Goal: Find specific page/section: Find specific page/section

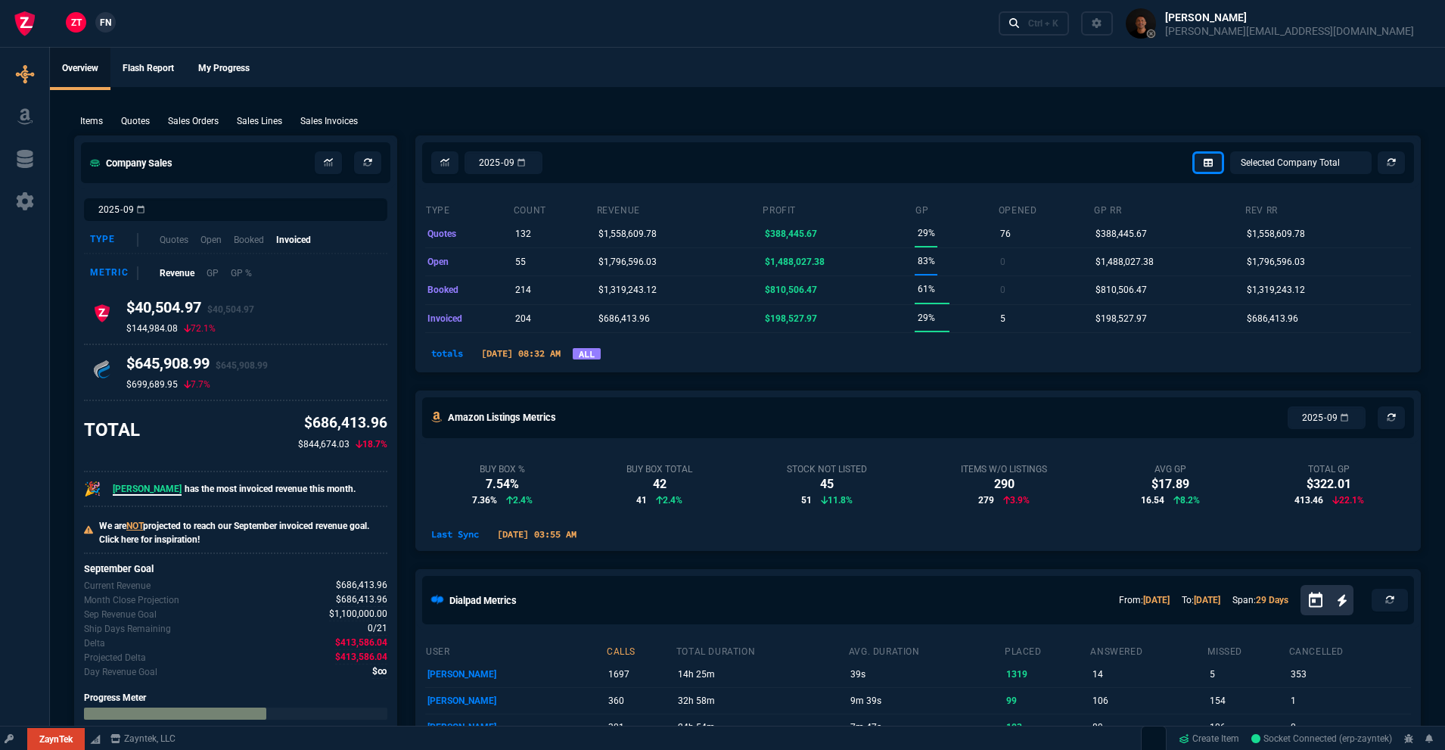
select select "18: totals"
click at [210, 238] on p "Open" at bounding box center [211, 239] width 22 height 14
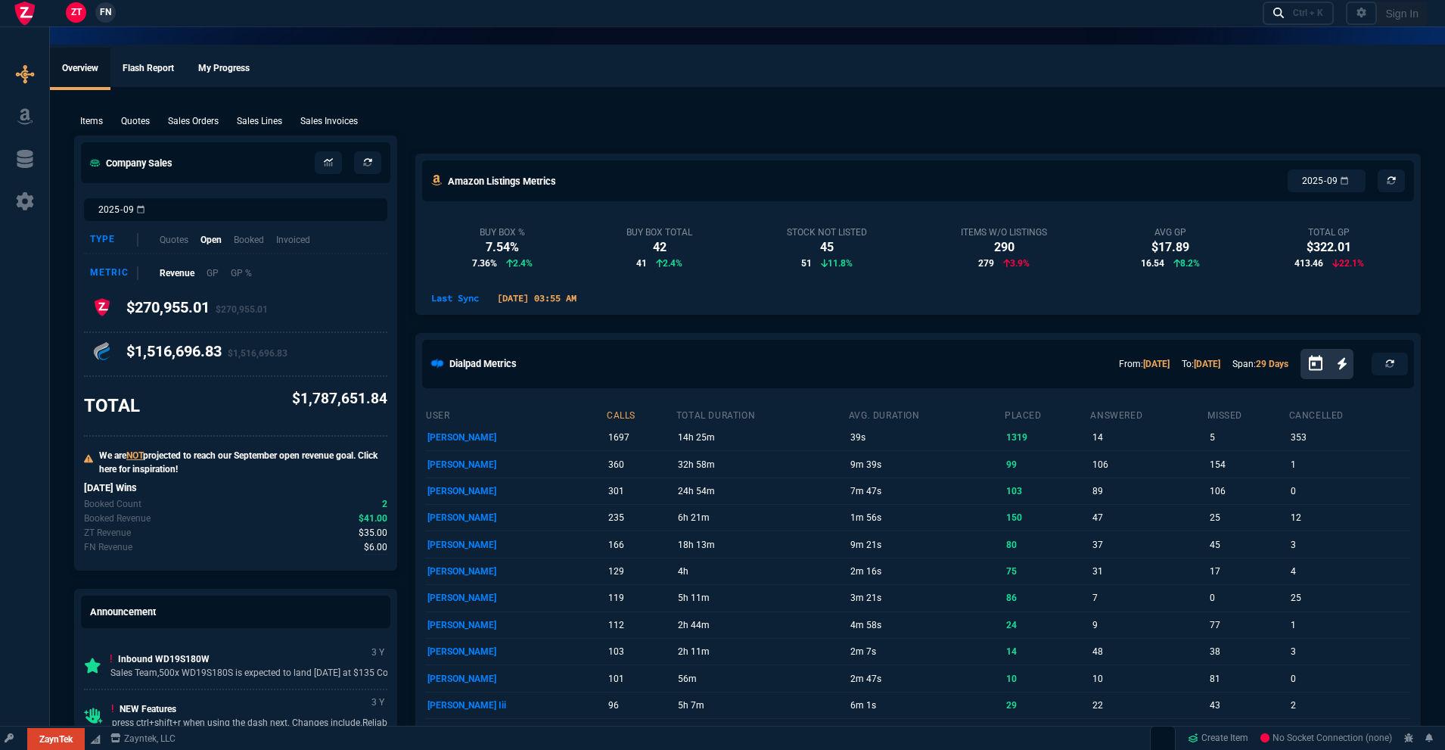
select select "18: totals"
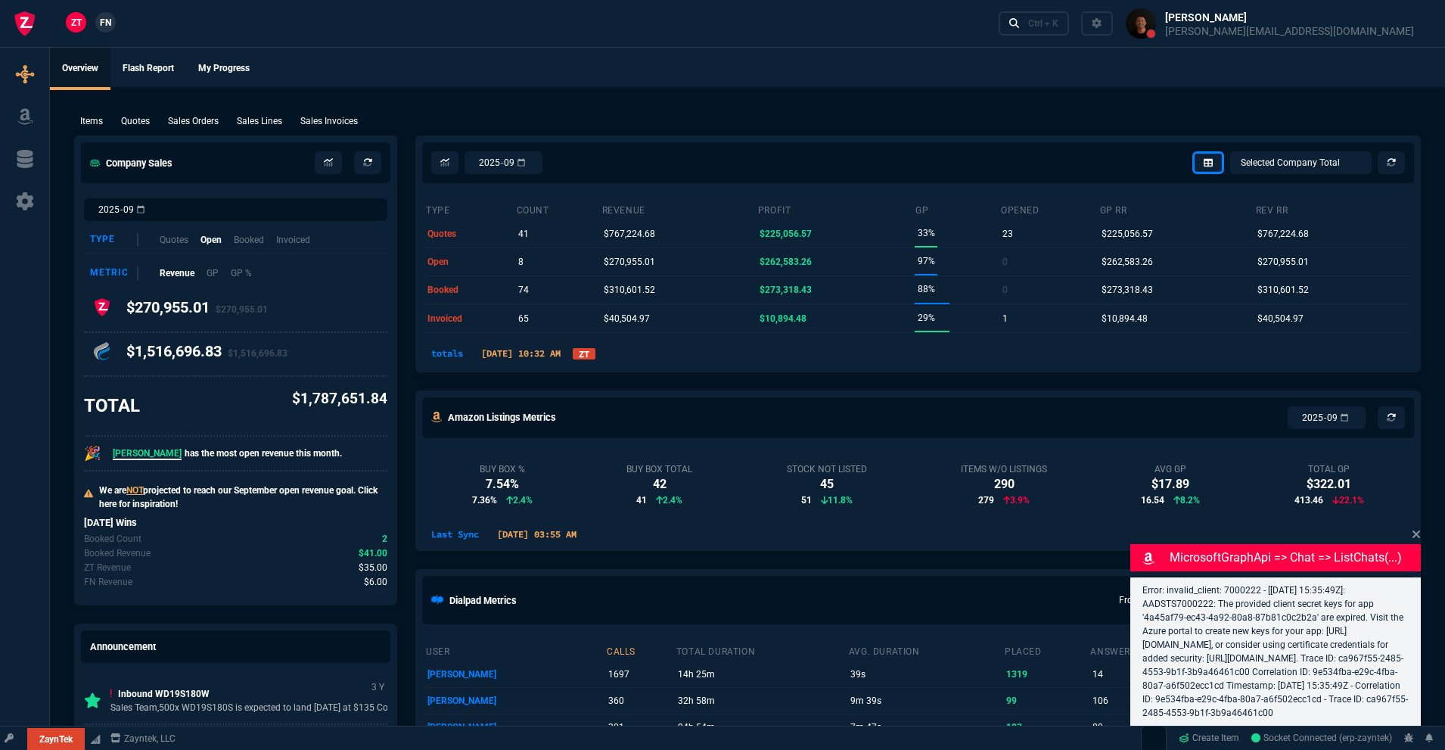
click at [596, 359] on link "ZT" at bounding box center [584, 353] width 23 height 11
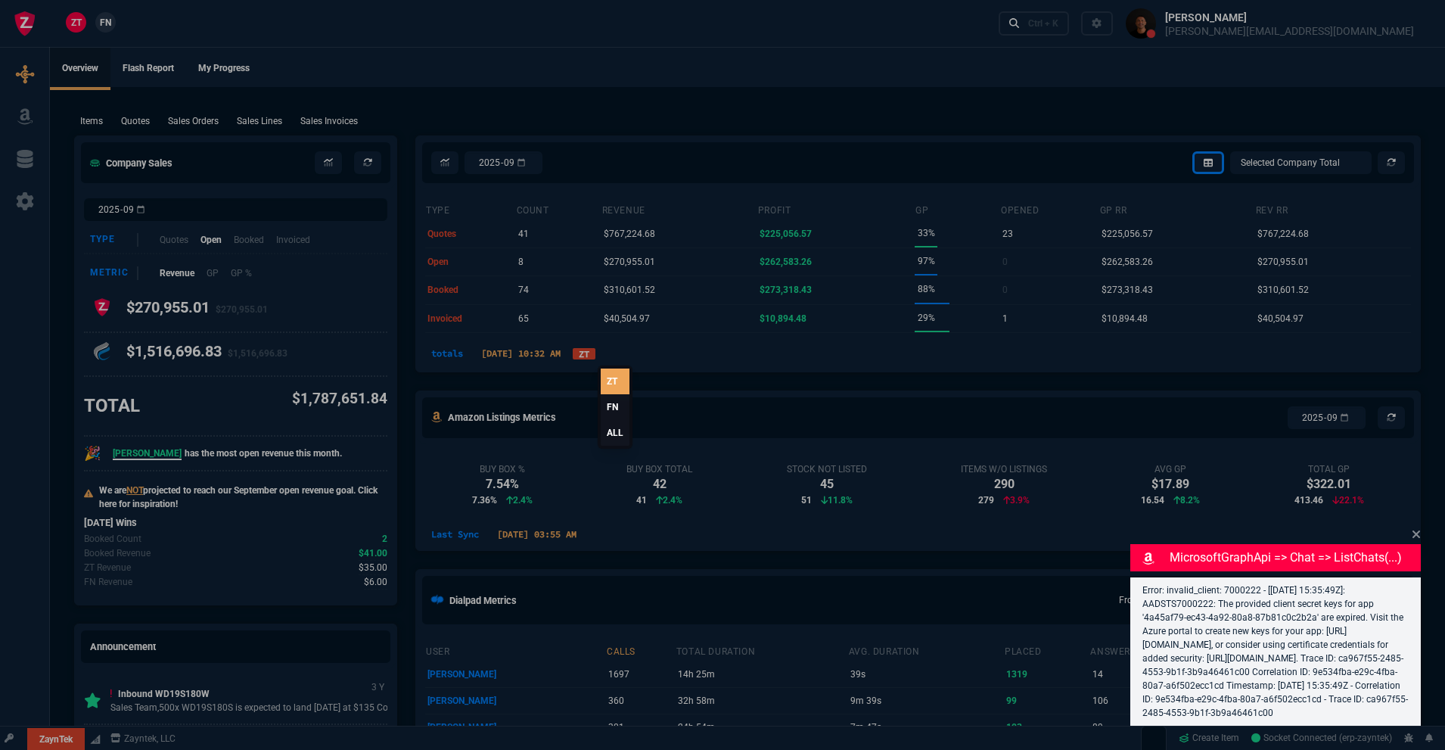
click at [606, 428] on link "ALL" at bounding box center [615, 433] width 29 height 26
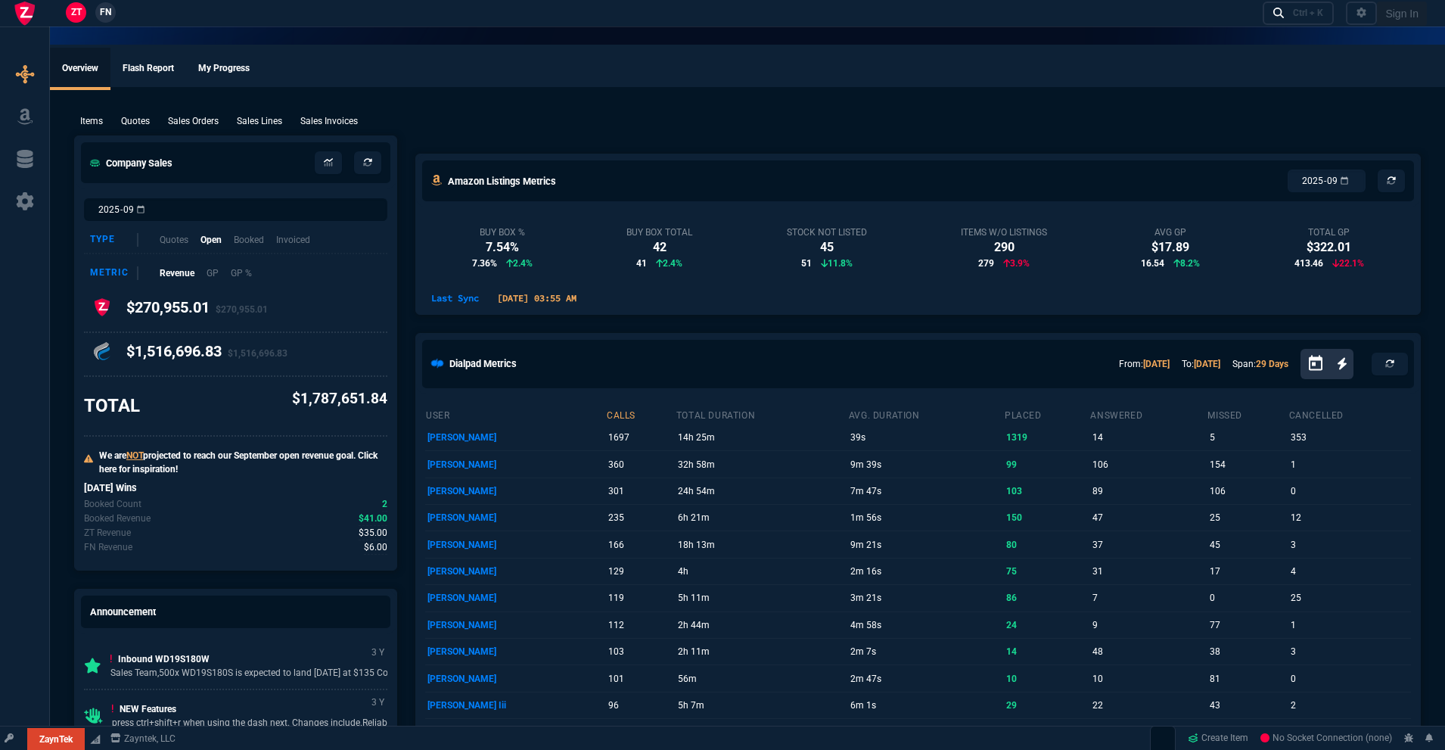
select select "18: totals"
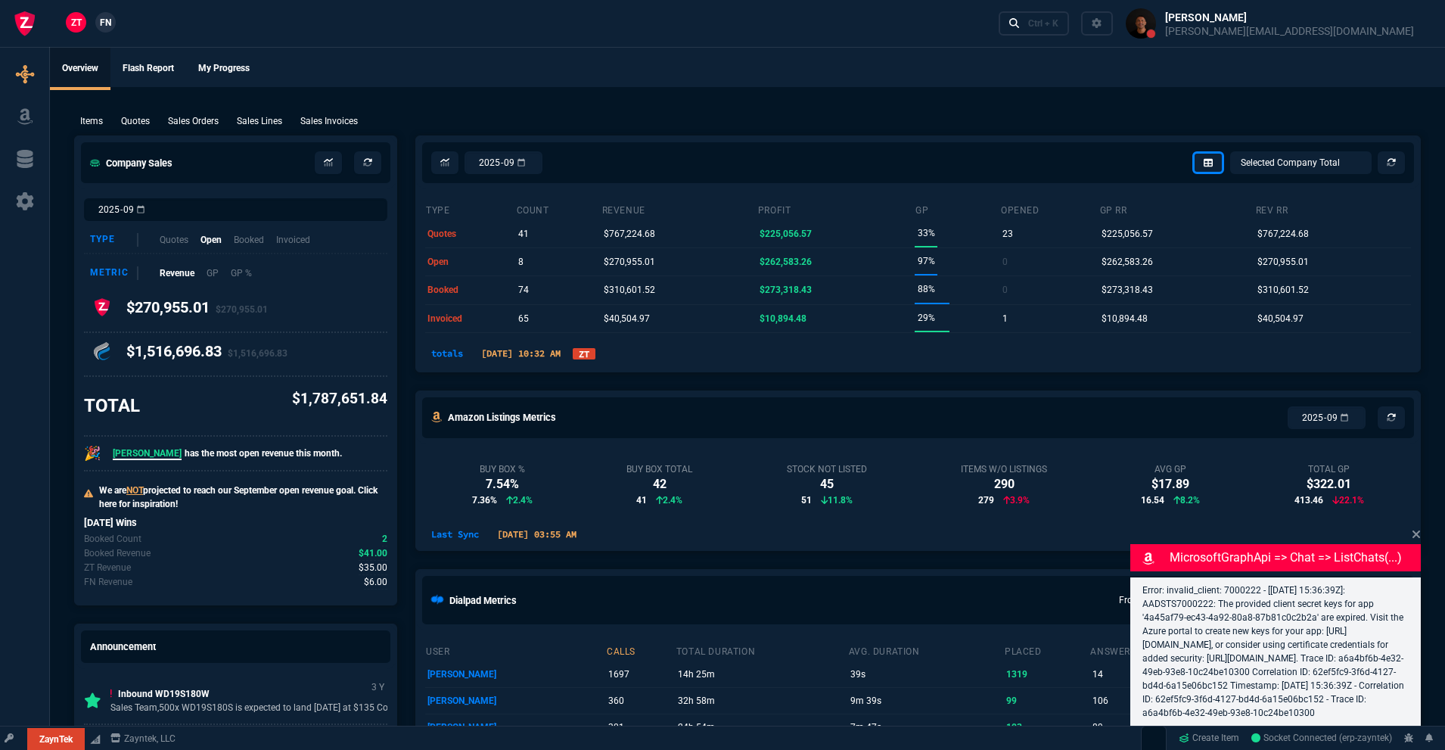
click at [596, 352] on link "ZT" at bounding box center [584, 353] width 23 height 11
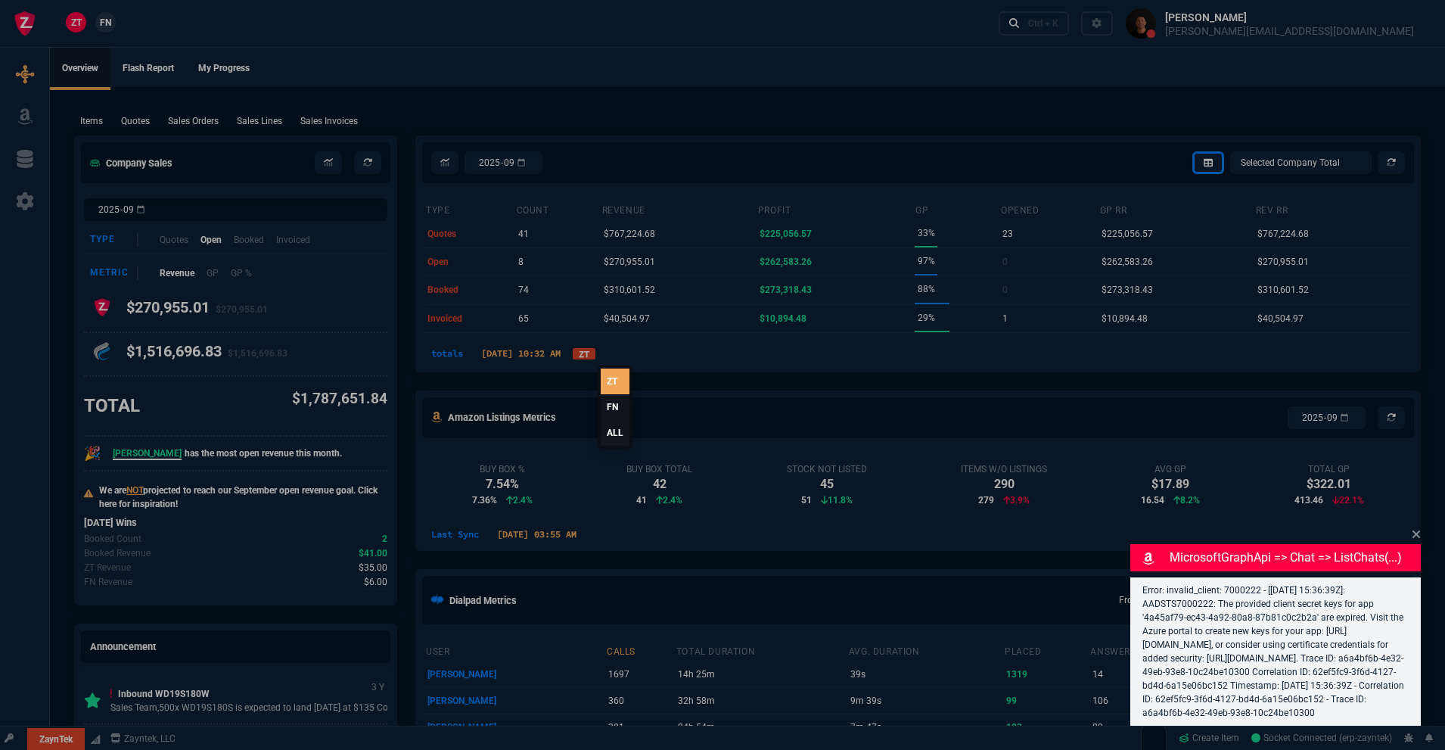
click at [608, 430] on link "ALL" at bounding box center [615, 433] width 29 height 26
